Goal: Information Seeking & Learning: Check status

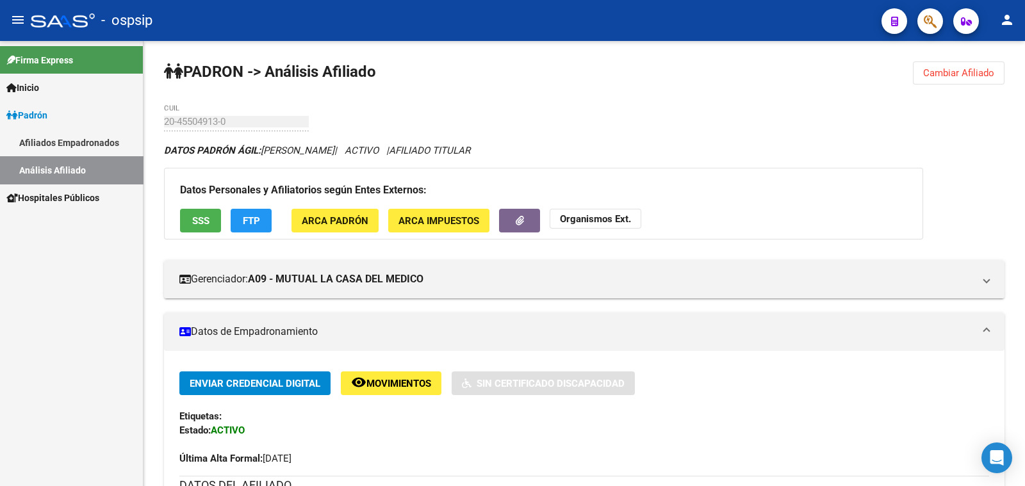
scroll to position [159, 0]
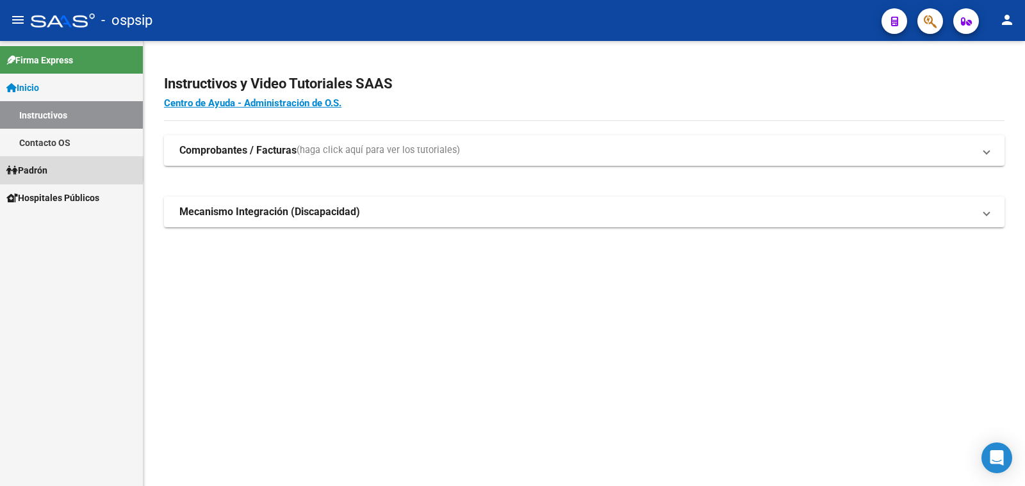
click at [54, 169] on link "Padrón" at bounding box center [71, 170] width 143 height 28
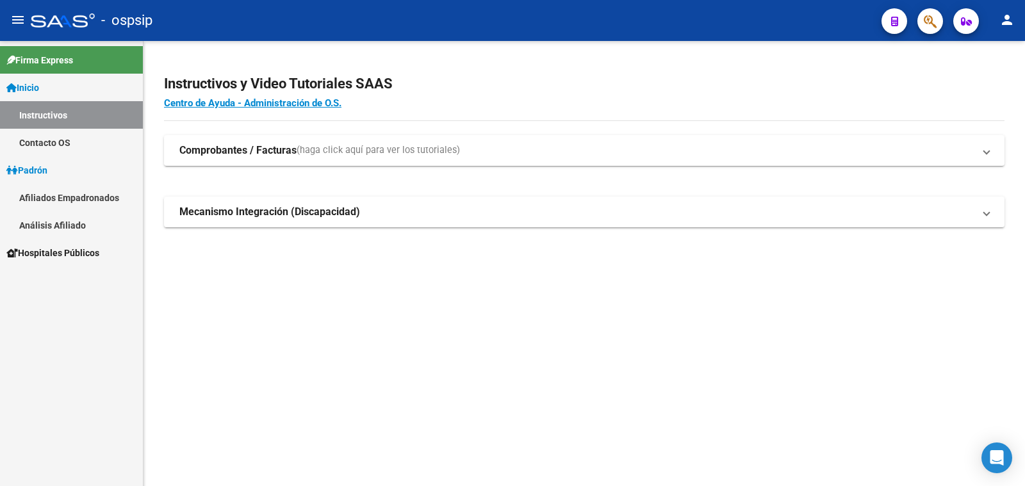
click at [74, 225] on link "Análisis Afiliado" at bounding box center [71, 225] width 143 height 28
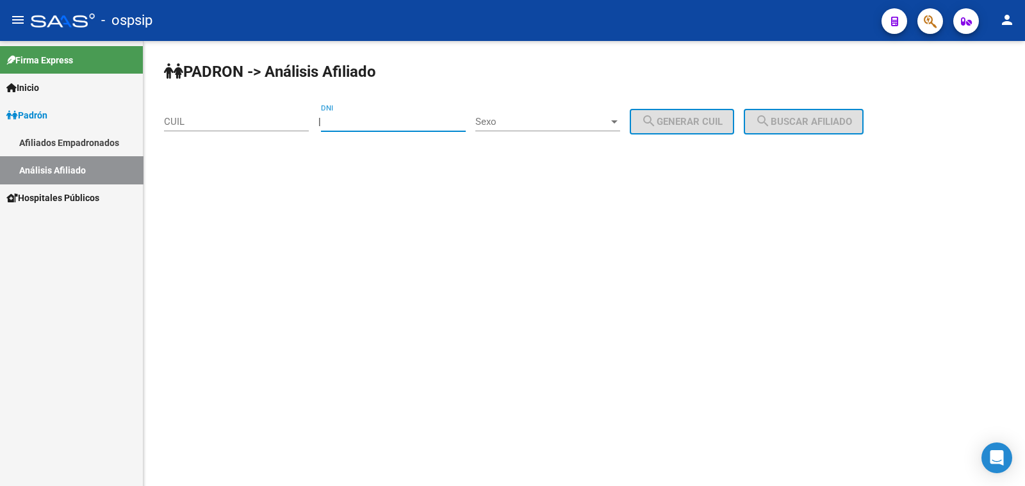
click at [398, 117] on input "DNI" at bounding box center [393, 122] width 145 height 12
type input "94287868"
click at [538, 120] on span "Sexo" at bounding box center [541, 122] width 133 height 12
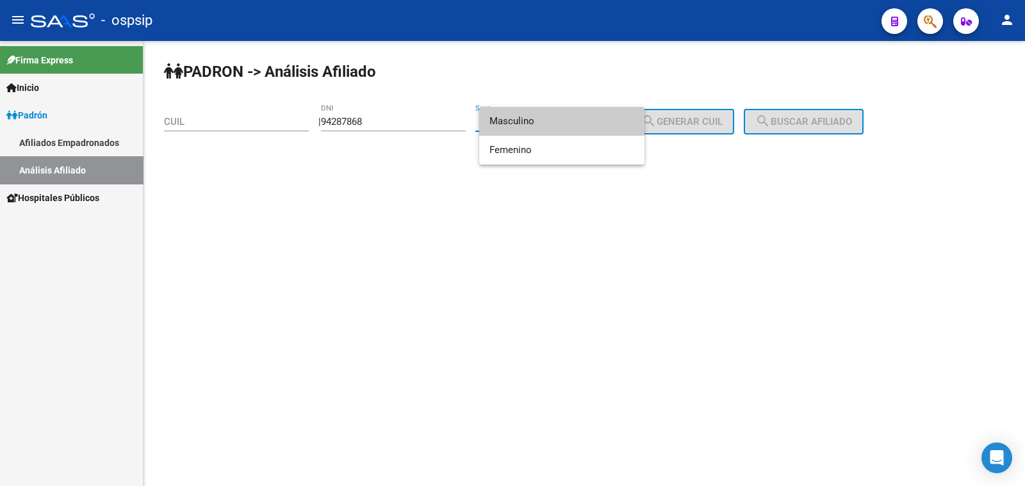
click at [538, 120] on span "Masculino" at bounding box center [561, 121] width 145 height 29
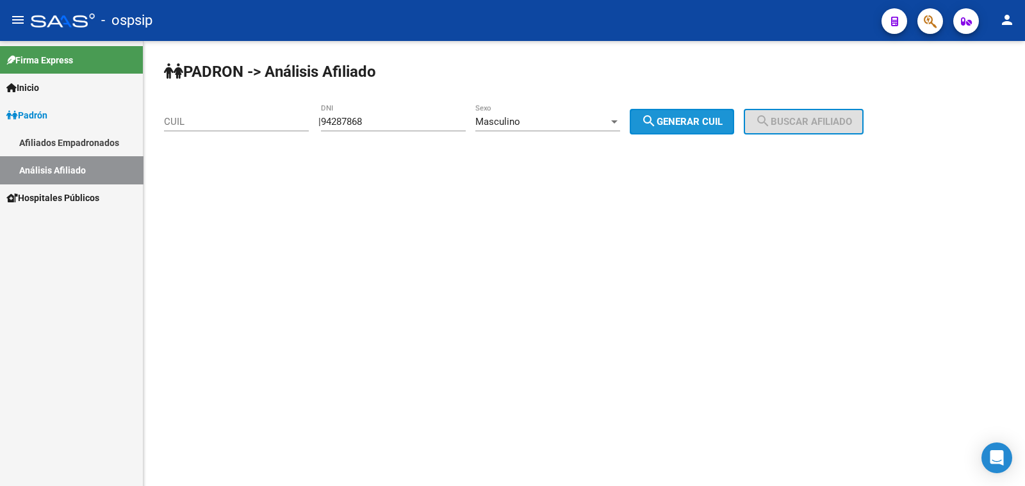
click at [694, 116] on span "search Generar CUIL" at bounding box center [681, 122] width 81 height 12
type input "20-94287868-1"
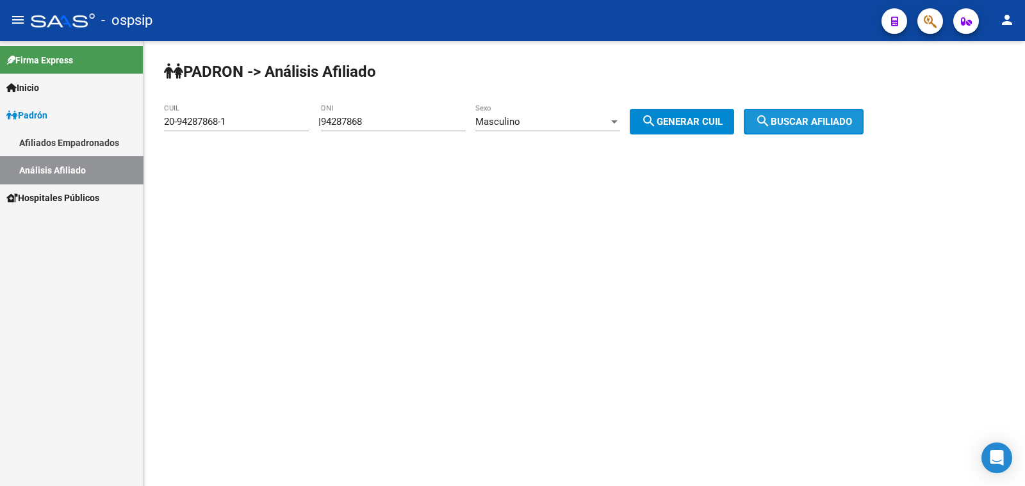
click at [812, 122] on span "search Buscar afiliado" at bounding box center [803, 122] width 97 height 12
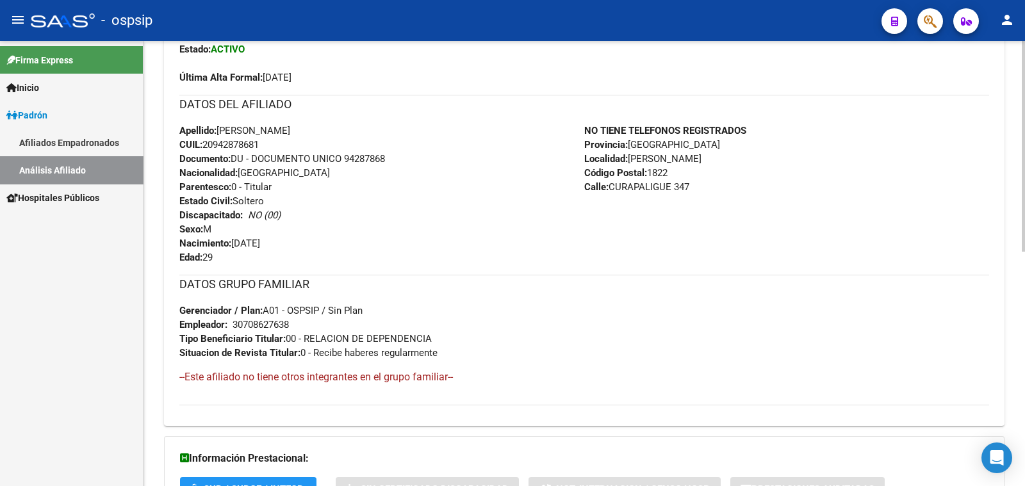
scroll to position [400, 0]
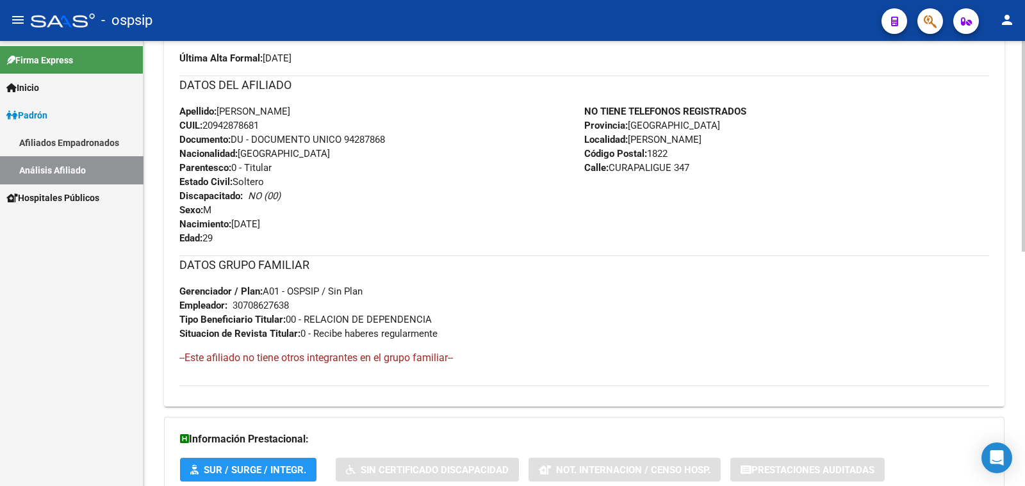
click at [307, 216] on div "Apellido: [PERSON_NAME] CUIL: 20942878681 Documento: DU - DOCUMENTO UNICO 94287…" at bounding box center [381, 174] width 405 height 141
